Goal: Task Accomplishment & Management: Manage account settings

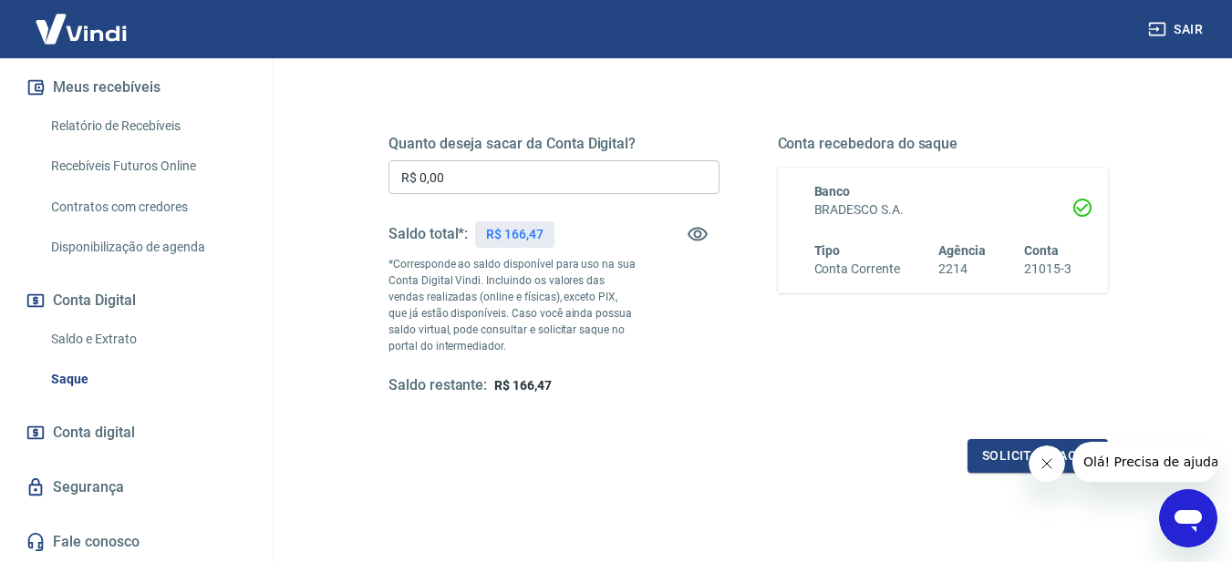
scroll to position [273, 0]
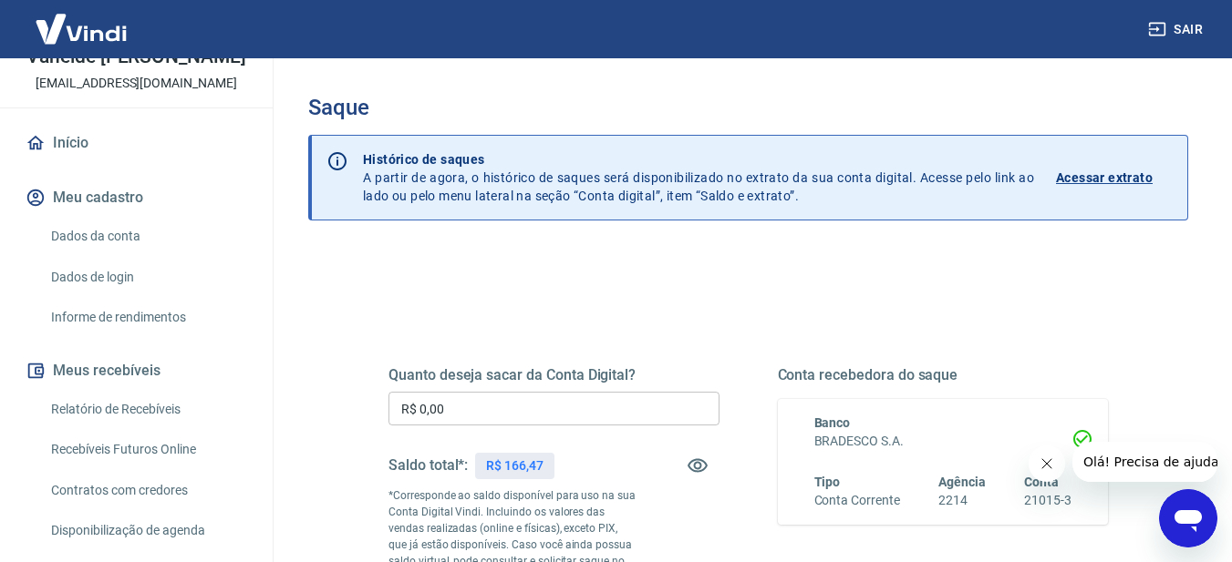
scroll to position [273, 0]
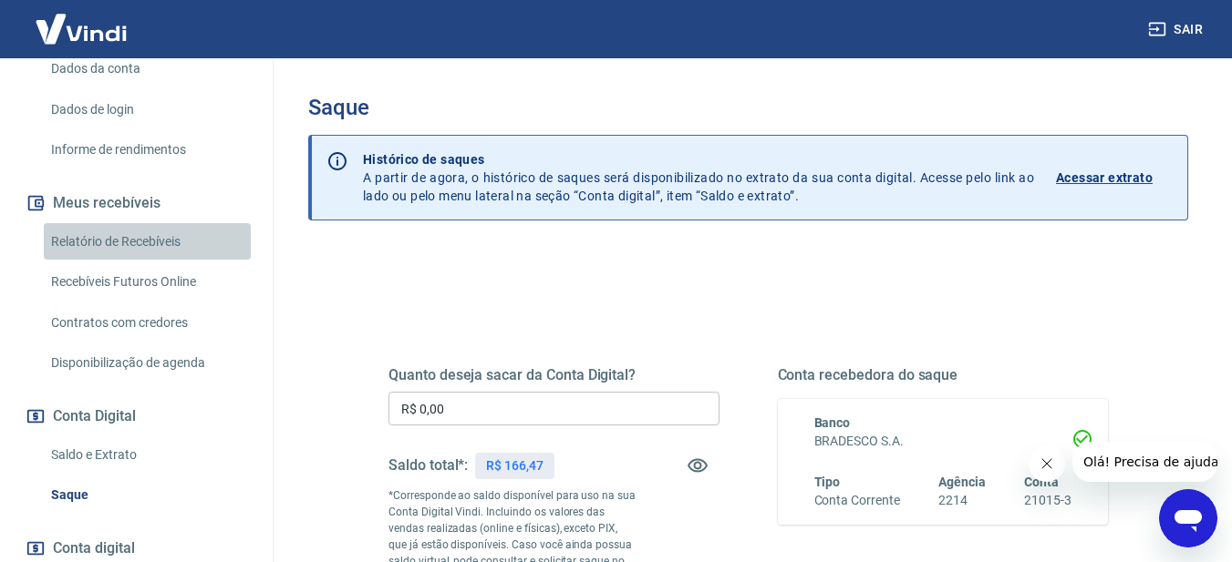
click at [155, 252] on link "Relatório de Recebíveis" at bounding box center [147, 241] width 207 height 37
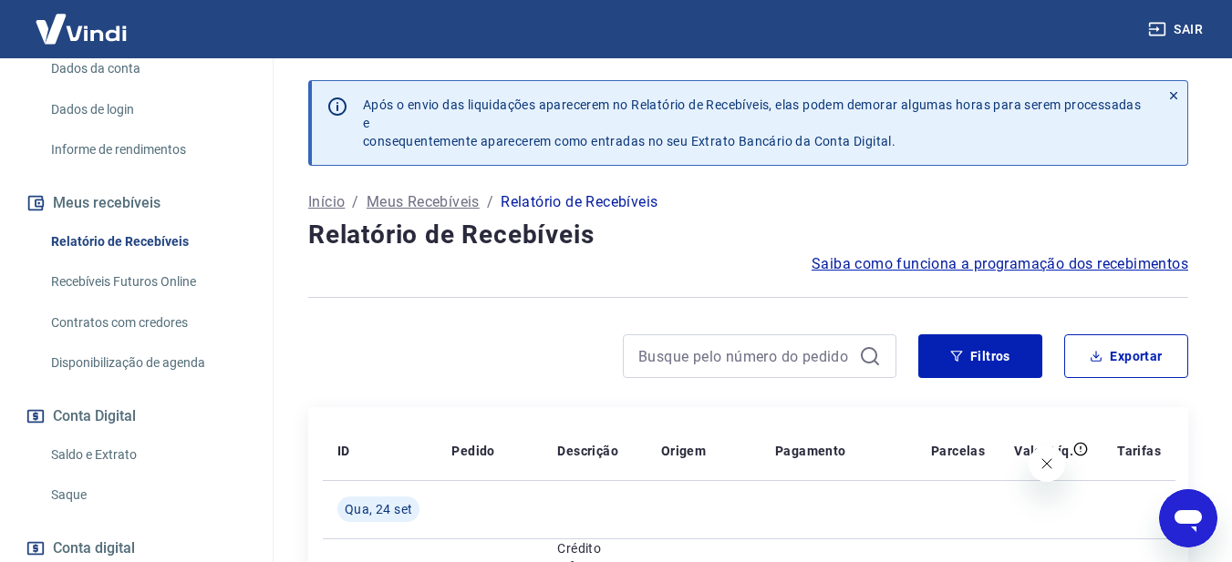
scroll to position [408, 0]
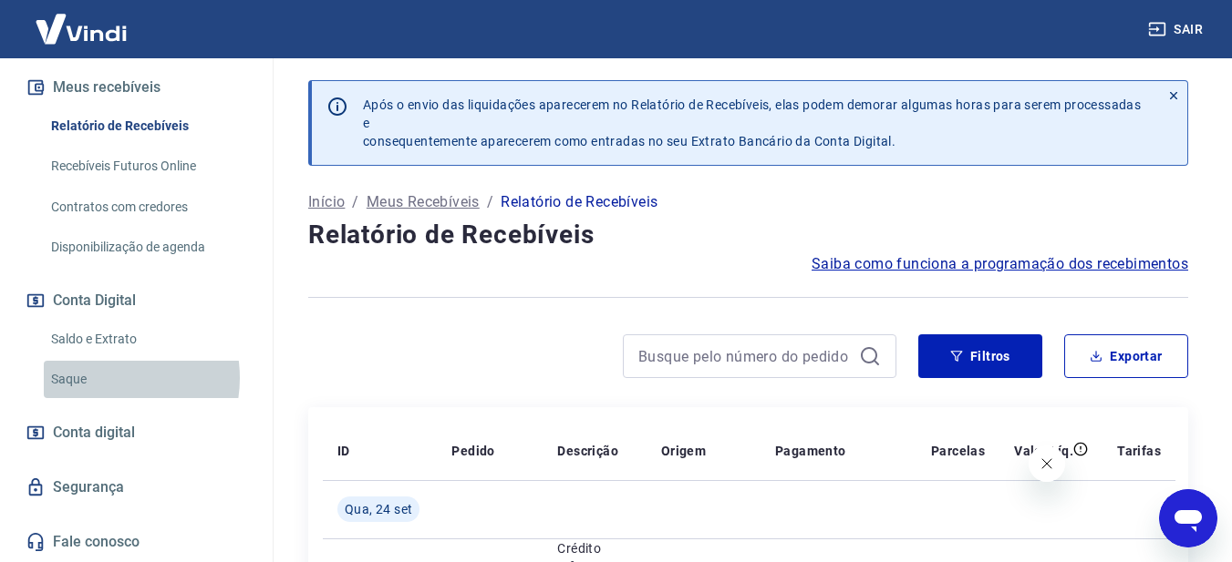
click at [105, 378] on link "Saque" at bounding box center [147, 379] width 207 height 37
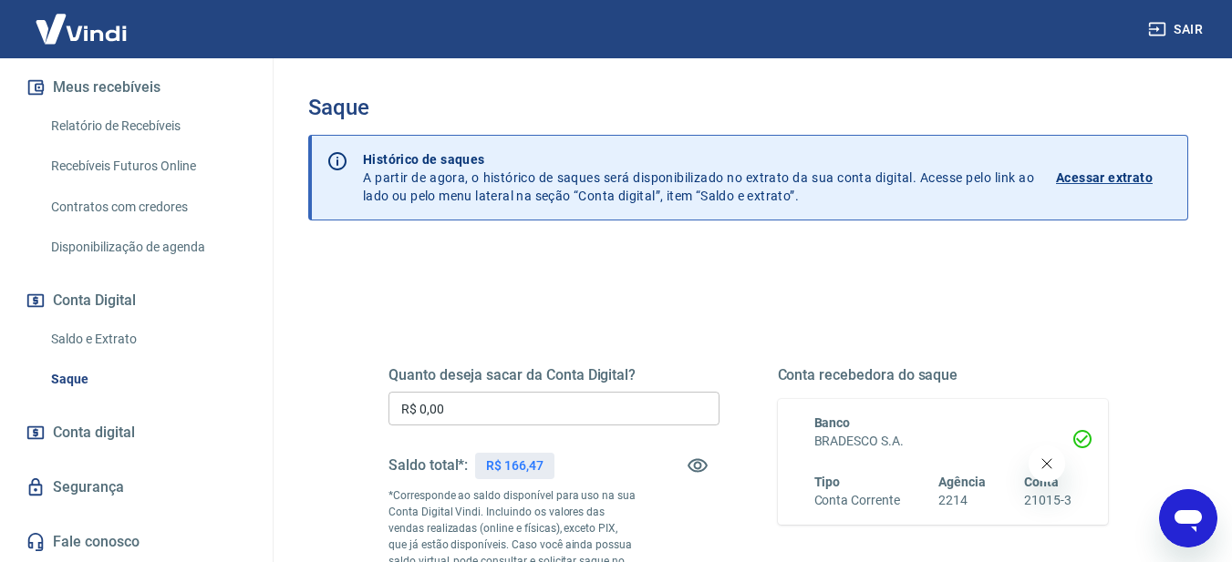
click at [541, 292] on div "Quanto deseja sacar da Conta Digital? R$ 0,00 ​ Saldo total*: R$ 166,47 *Corres…" at bounding box center [747, 506] width 763 height 440
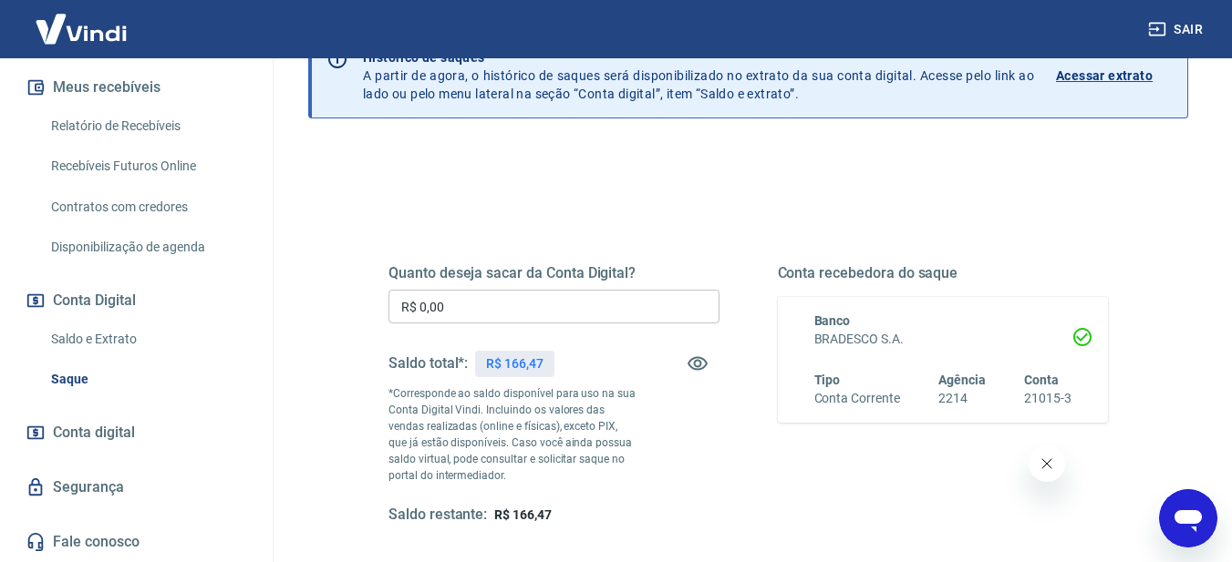
scroll to position [82, 0]
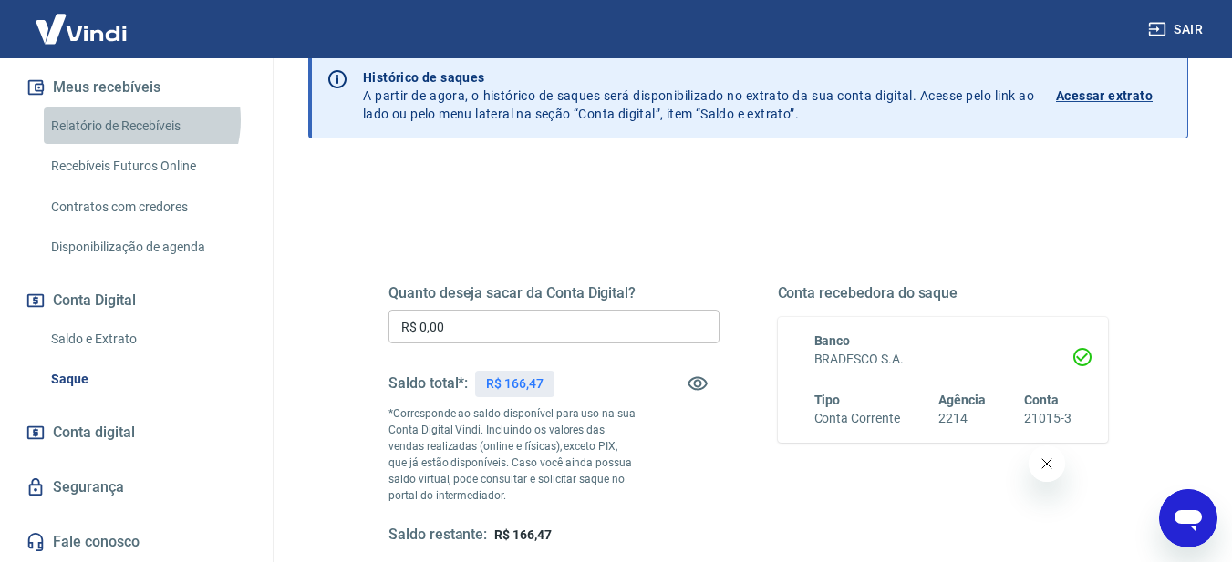
click at [135, 119] on link "Relatório de Recebíveis" at bounding box center [147, 126] width 207 height 37
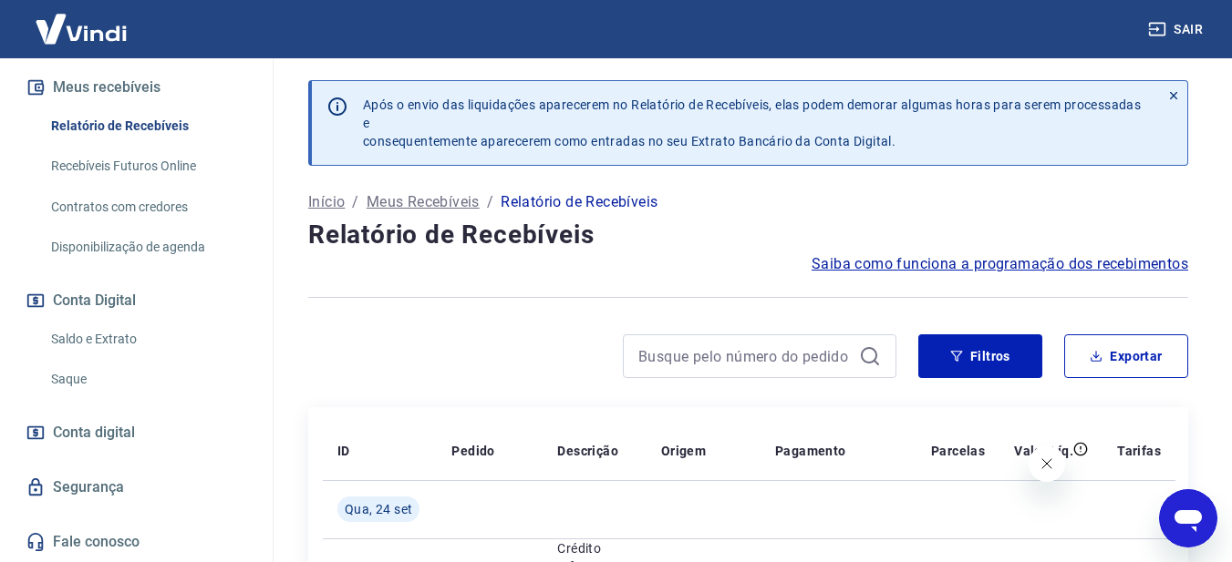
click at [97, 335] on link "Saldo e Extrato" at bounding box center [147, 339] width 207 height 37
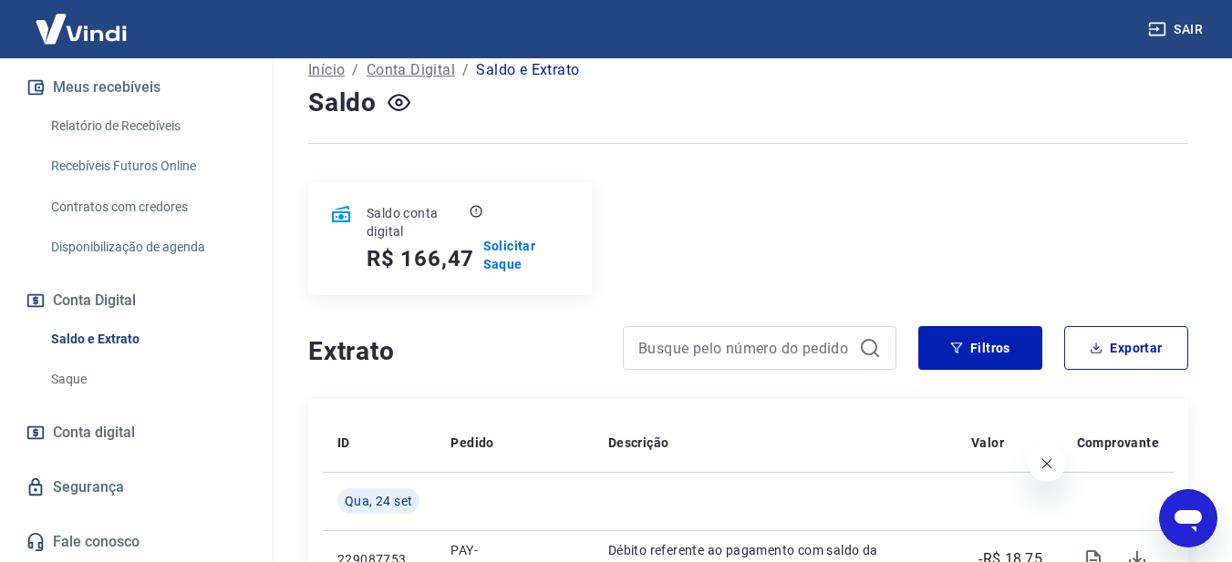
scroll to position [91, 0]
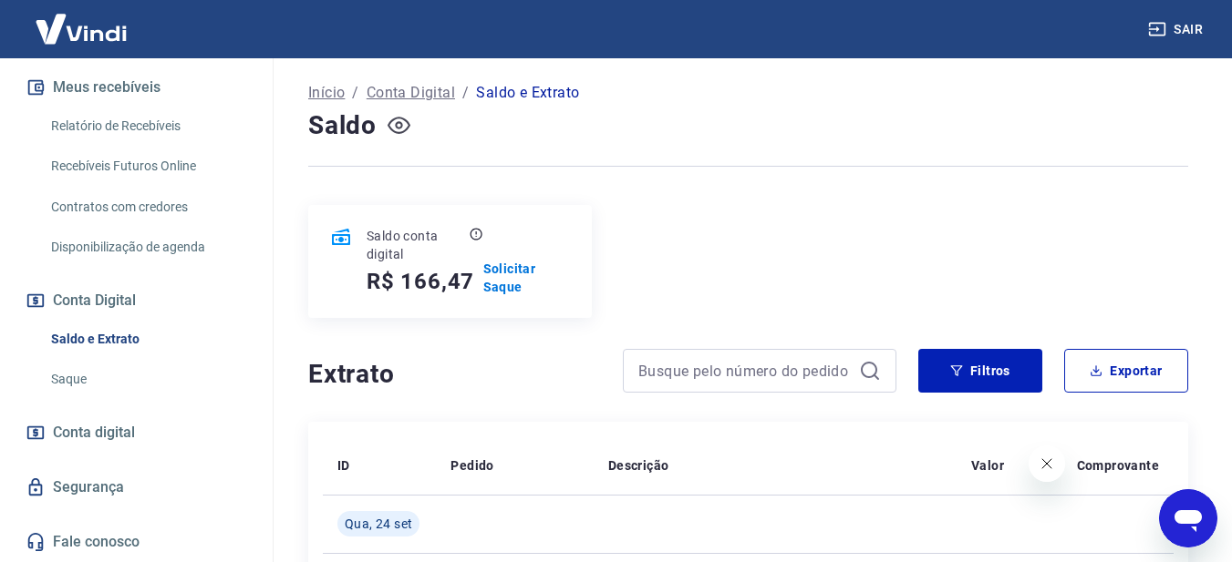
click at [398, 121] on icon "button" at bounding box center [398, 125] width 23 height 23
click at [398, 121] on icon "button" at bounding box center [398, 125] width 23 height 17
